Goal: Check status: Check status

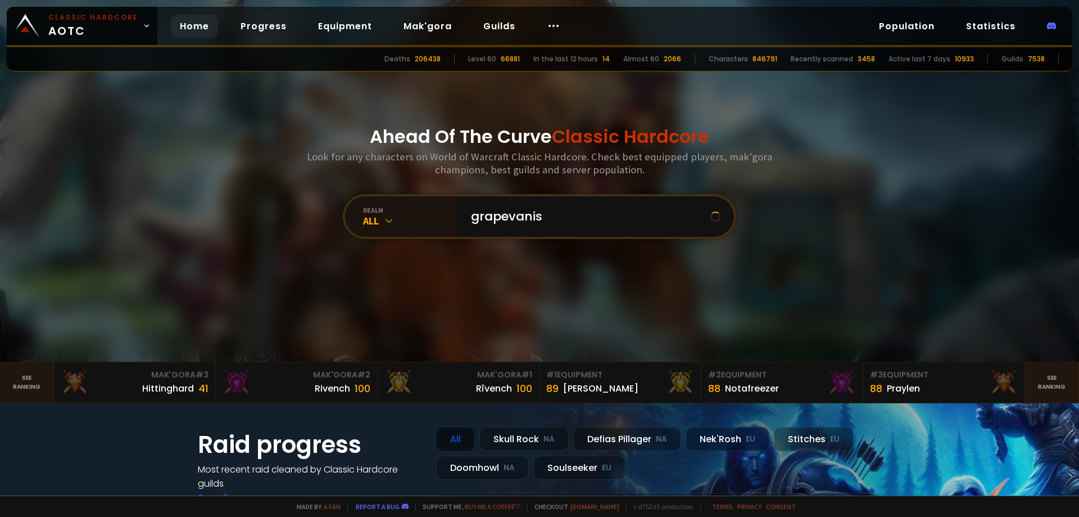
type input "grapevanish"
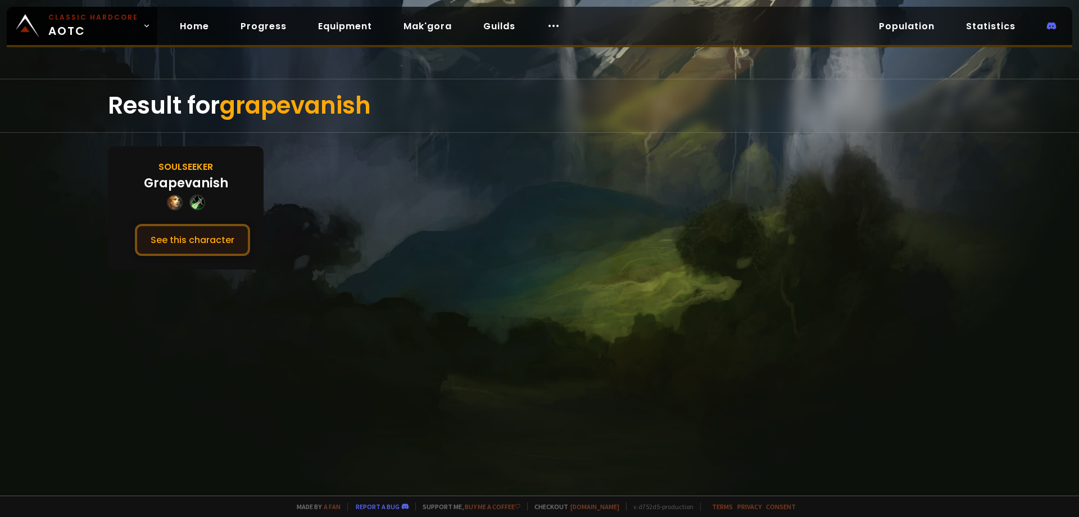
click at [189, 247] on button "See this character" at bounding box center [192, 240] width 115 height 32
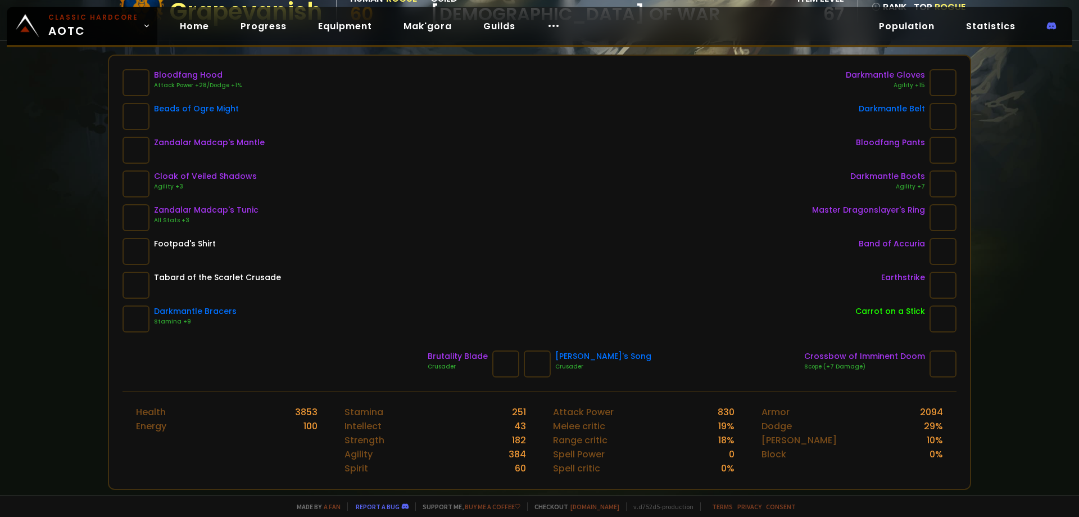
scroll to position [169, 0]
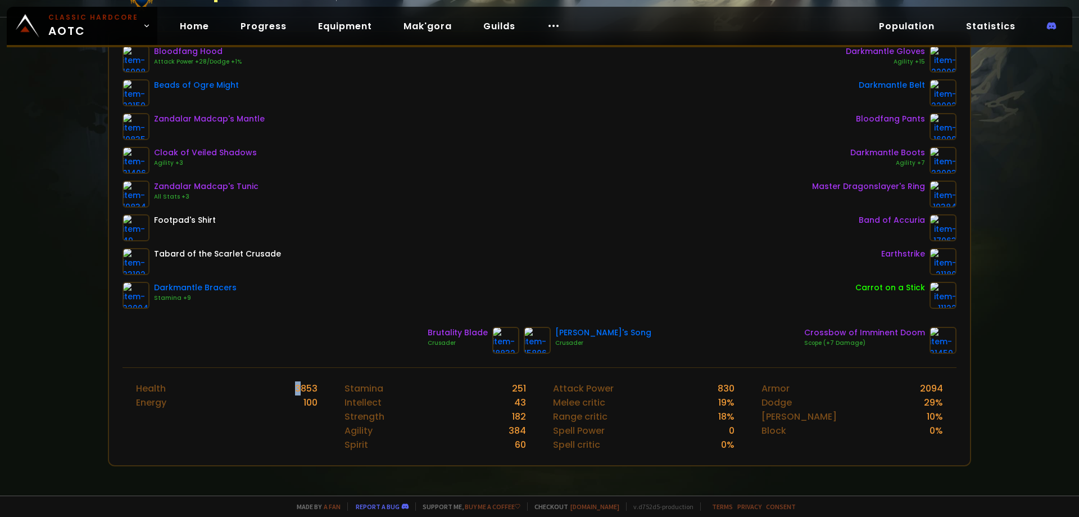
drag, startPoint x: 292, startPoint y: 386, endPoint x: 299, endPoint y: 386, distance: 6.2
click at [299, 386] on div "Health 3853" at bounding box center [227, 388] width 182 height 14
click at [299, 386] on div "3853" at bounding box center [306, 388] width 22 height 14
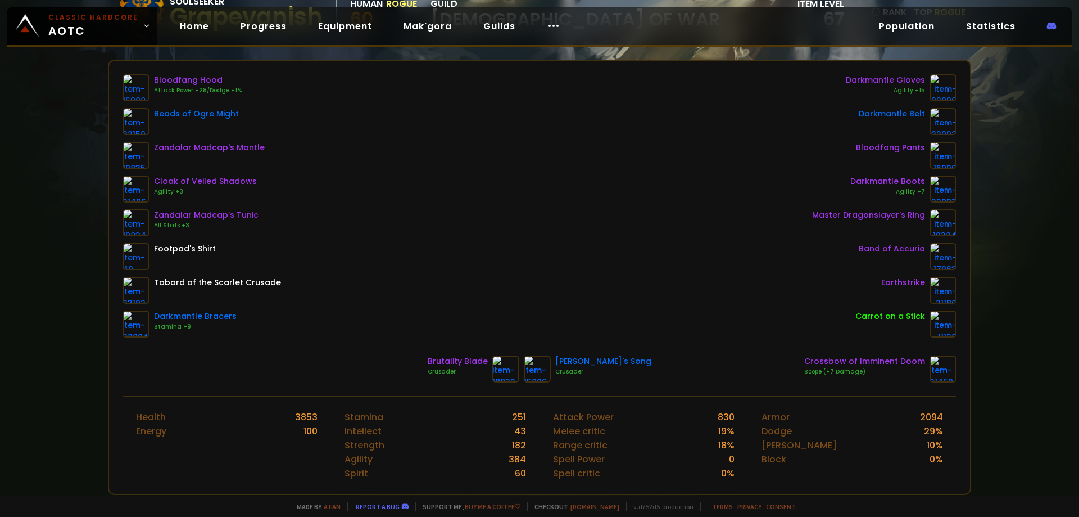
scroll to position [112, 0]
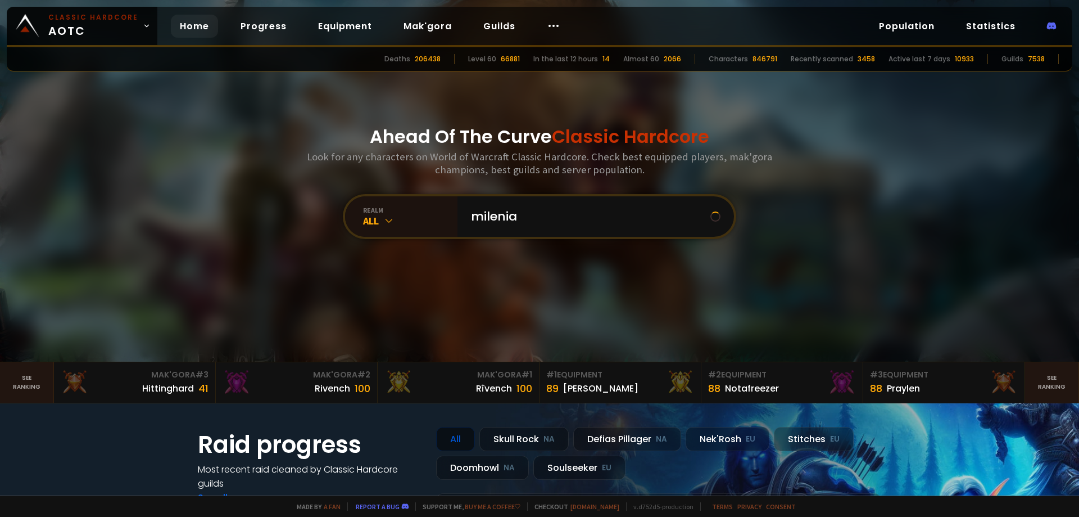
type input "milenial"
